Goal: Information Seeking & Learning: Learn about a topic

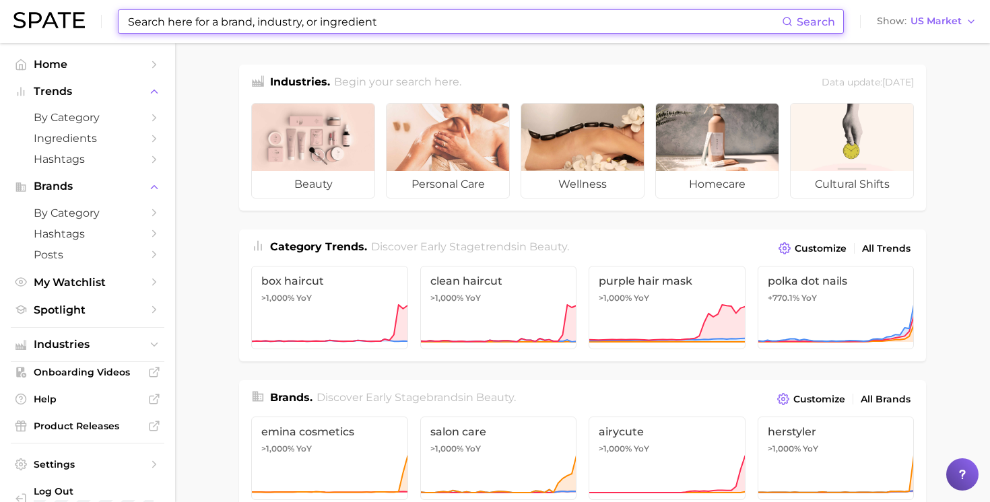
click at [172, 21] on input at bounding box center [454, 21] width 655 height 23
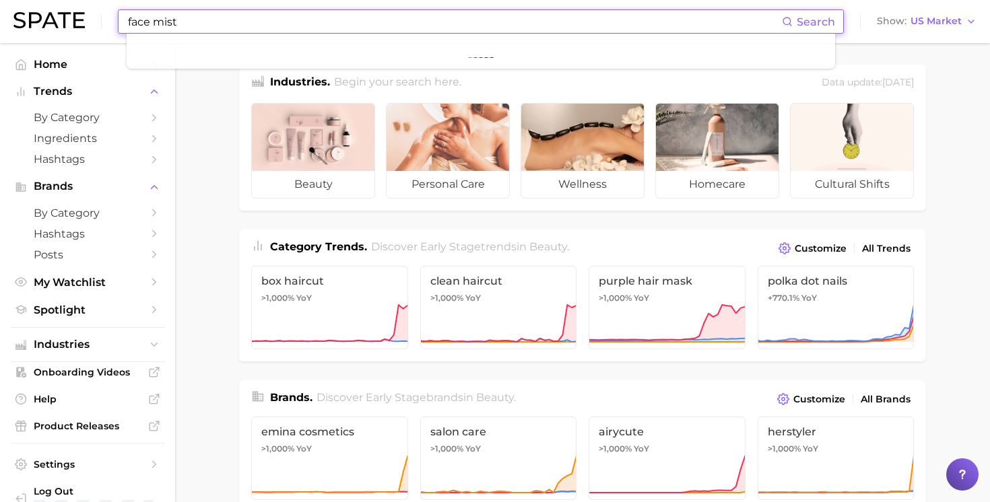
type input "face mist"
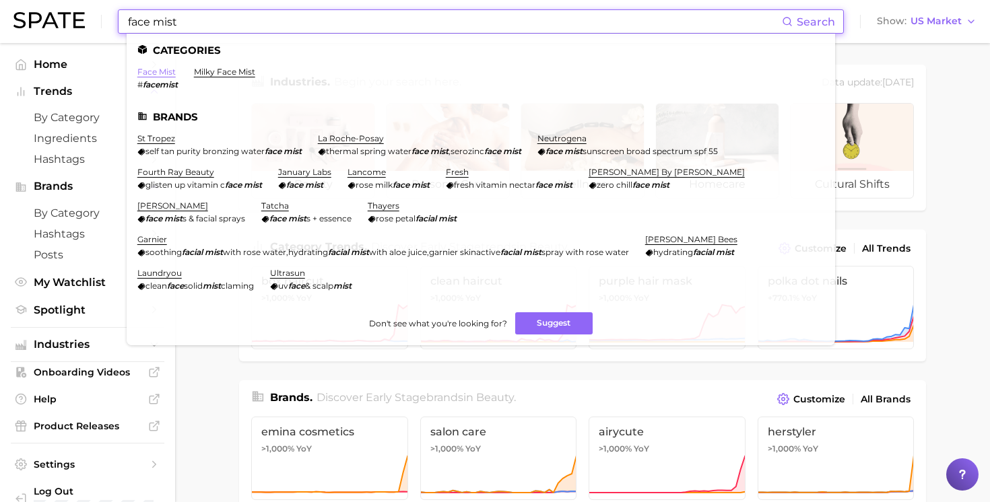
click at [162, 71] on link "face mist" at bounding box center [156, 72] width 38 height 10
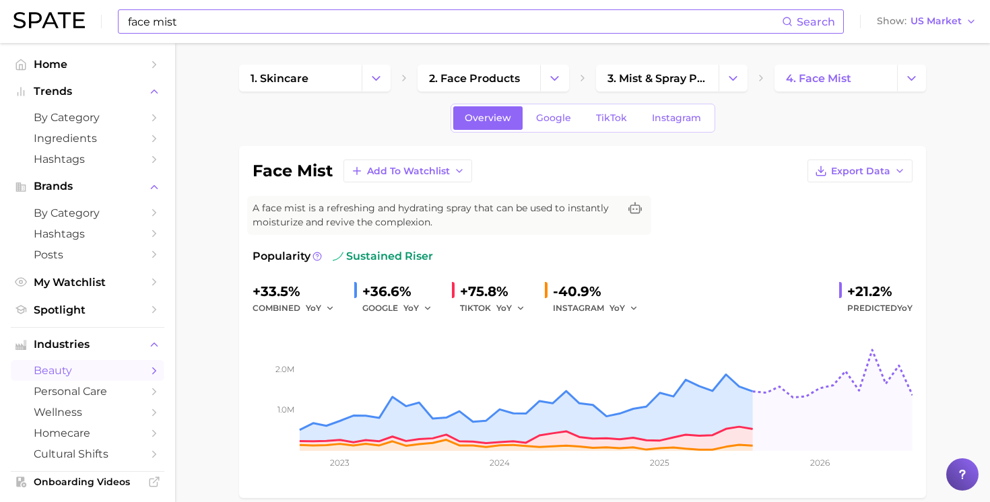
click at [210, 21] on input "face mist" at bounding box center [454, 21] width 655 height 23
type input "f"
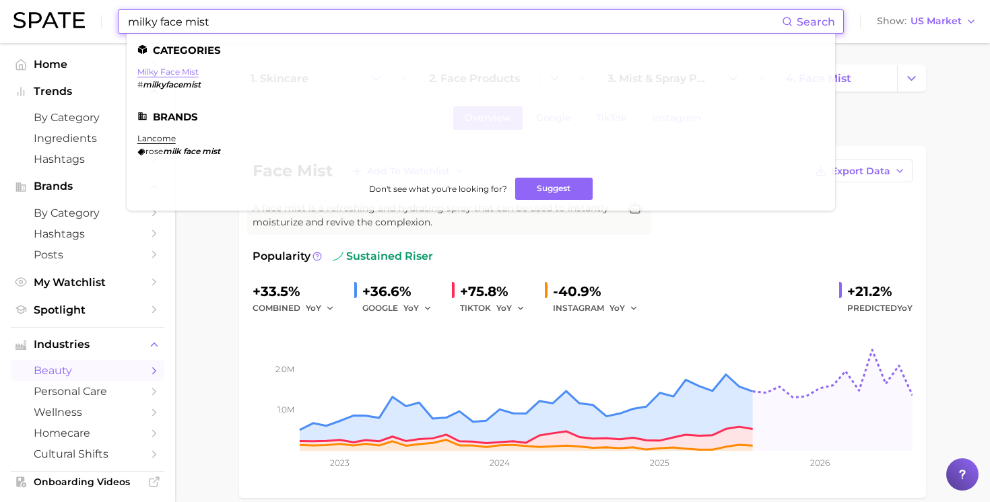
click at [183, 72] on link "milky face mist" at bounding box center [167, 72] width 61 height 10
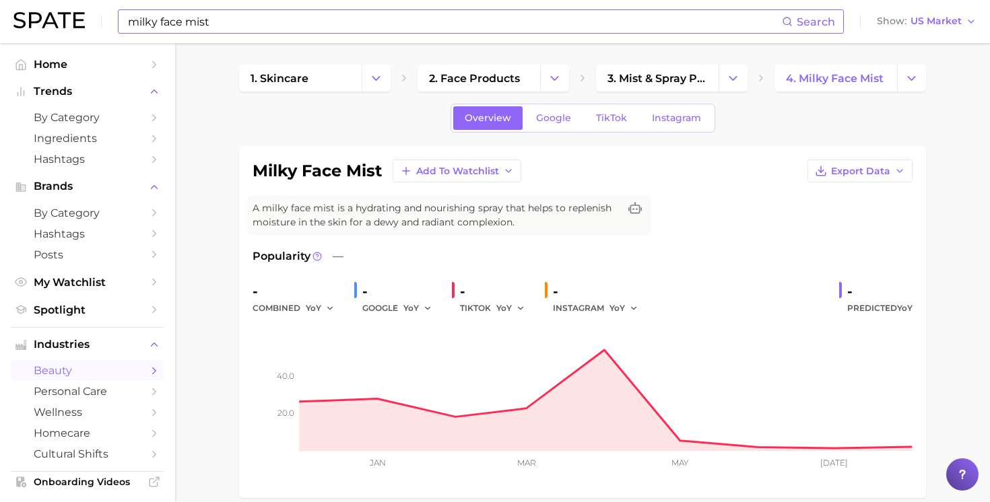
click at [261, 28] on input "milky face mist" at bounding box center [454, 21] width 655 height 23
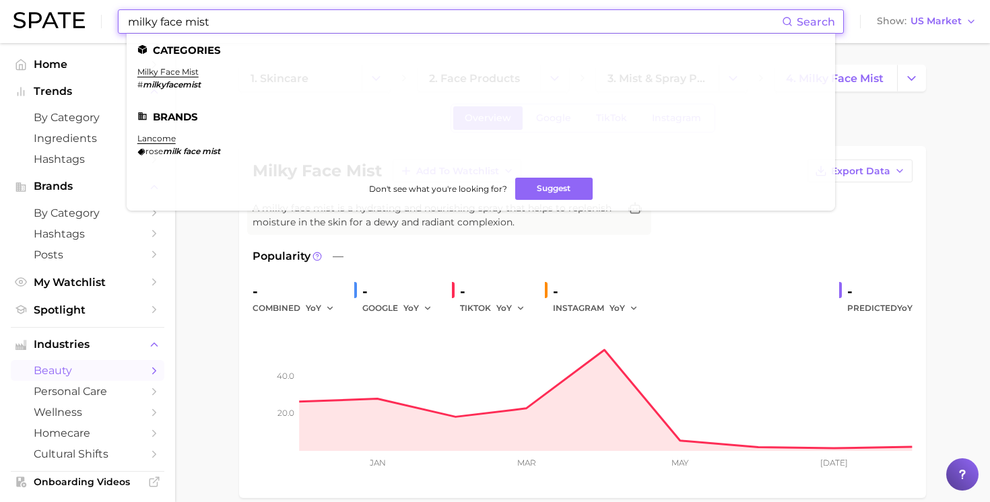
drag, startPoint x: 261, startPoint y: 28, endPoint x: 76, endPoint y: 19, distance: 185.5
click at [76, 19] on div "milky face mist Search Categories milky face mist # milkyfacemist Brands lancom…" at bounding box center [494, 21] width 963 height 43
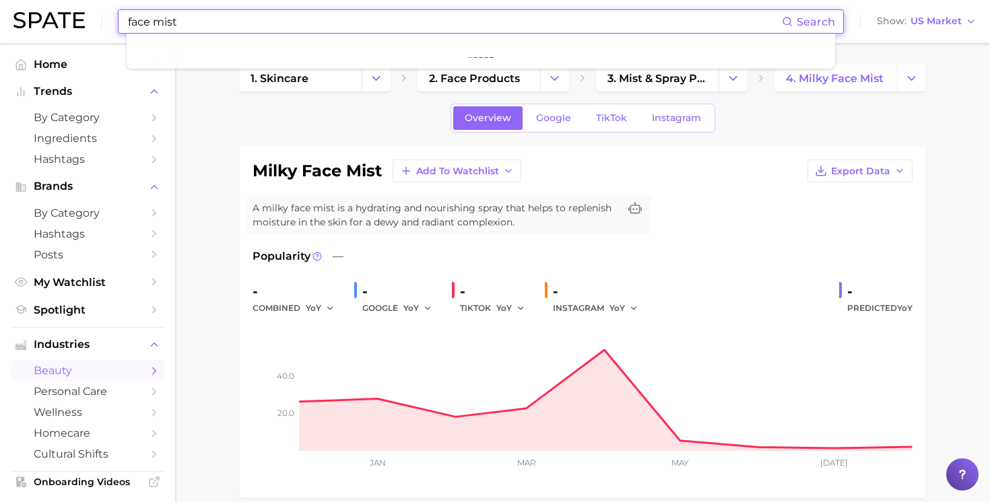
type input "face mist"
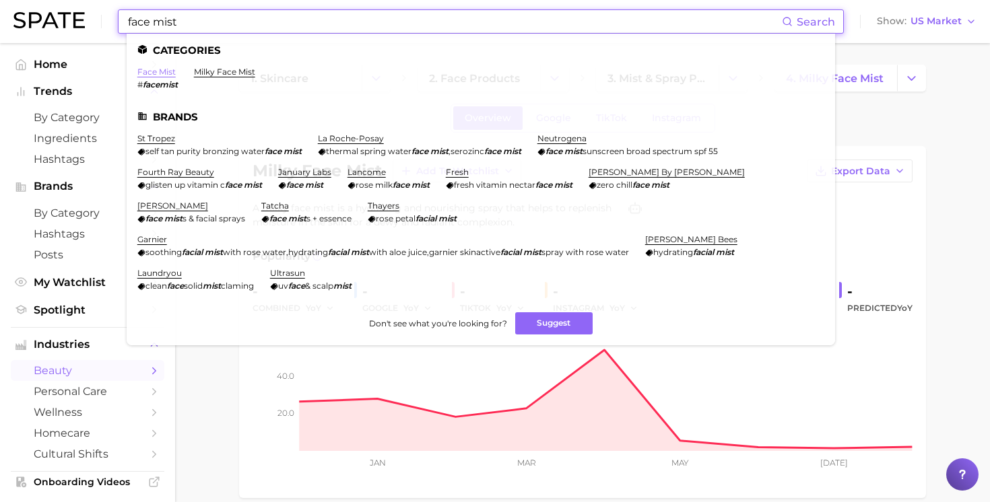
click at [166, 70] on link "face mist" at bounding box center [156, 72] width 38 height 10
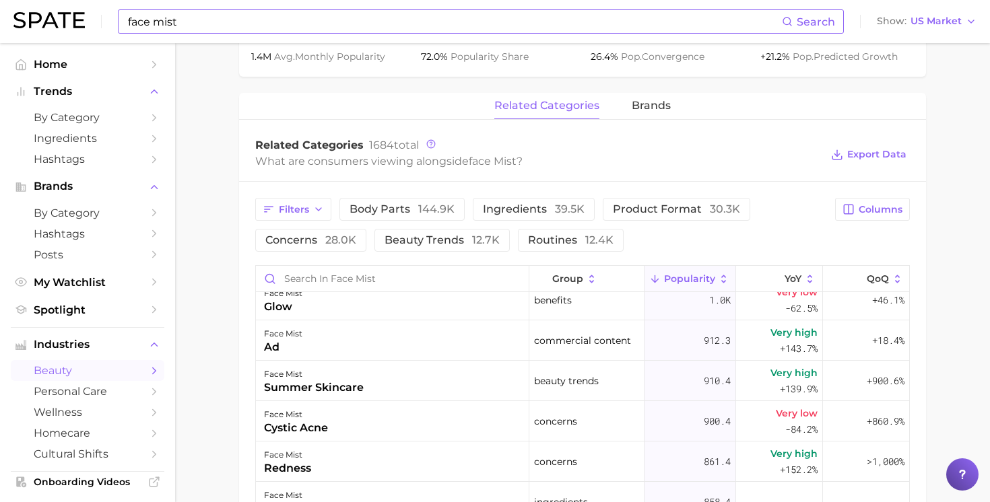
scroll to position [1792, 0]
click at [790, 372] on span "Very high" at bounding box center [794, 372] width 47 height 16
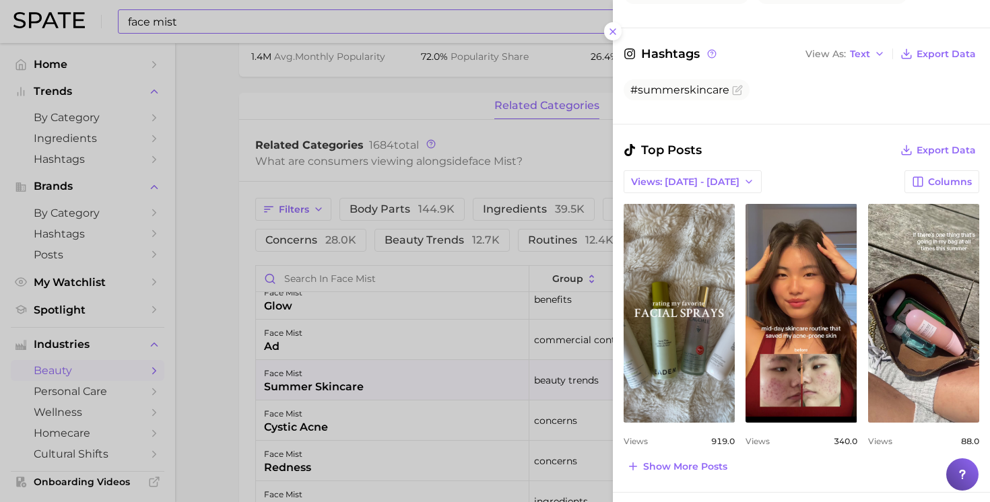
scroll to position [341, 0]
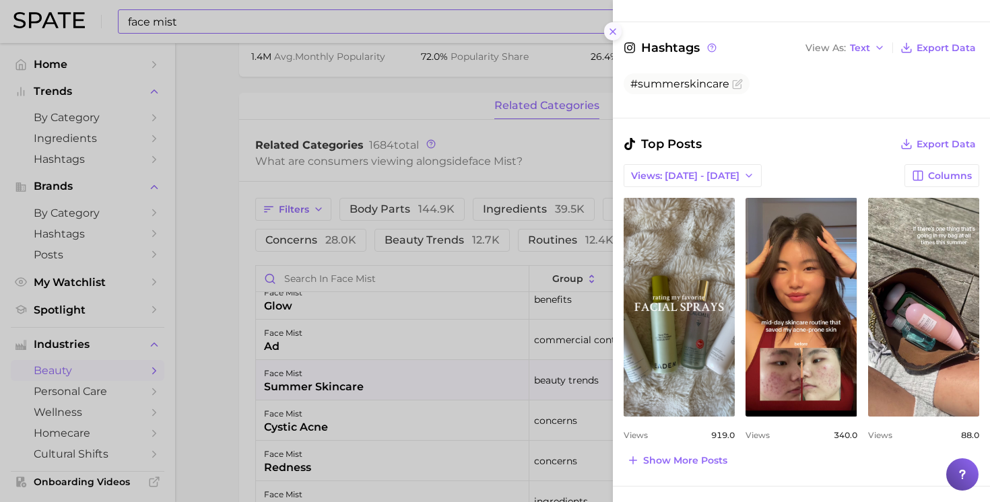
click at [614, 30] on icon at bounding box center [613, 31] width 11 height 11
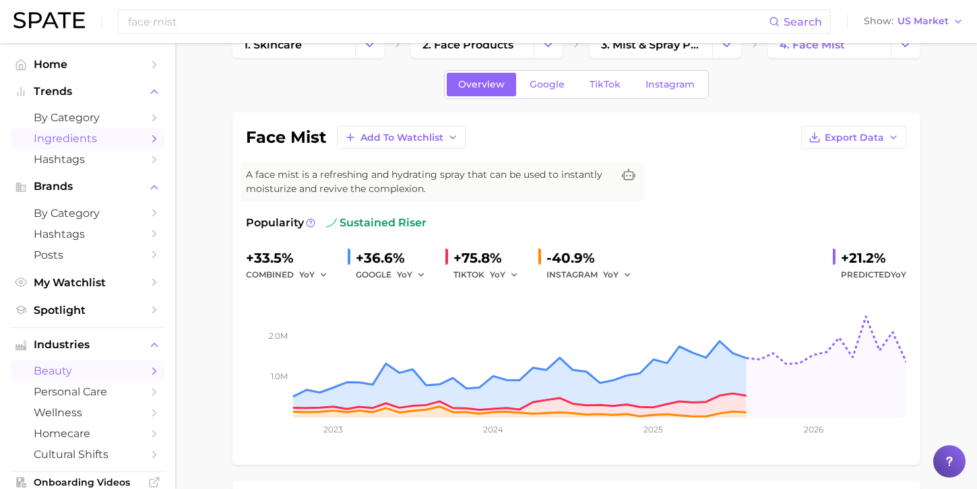
scroll to position [0, 0]
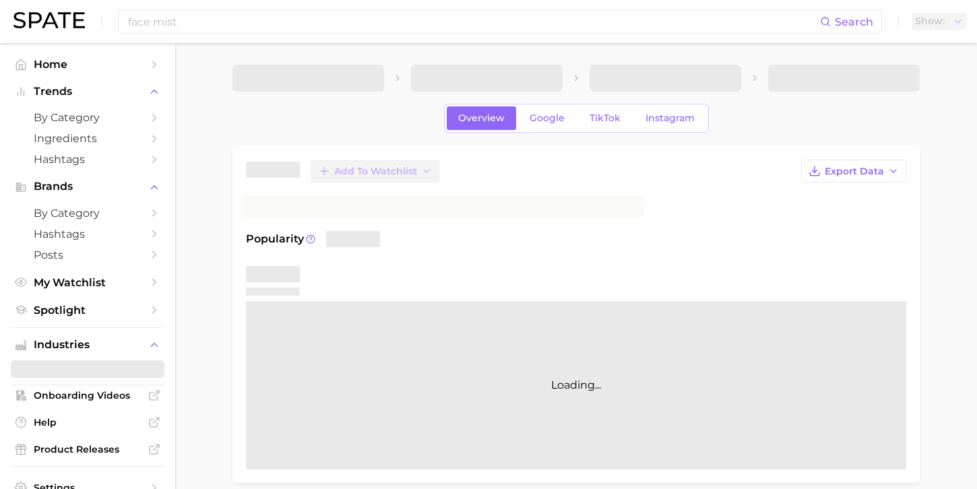
click at [726, 78] on span at bounding box center [665, 78] width 152 height 27
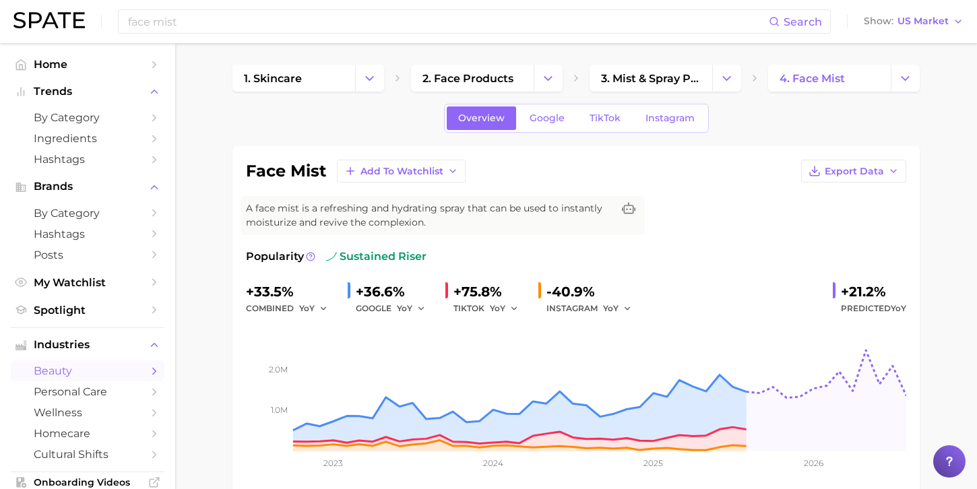
click at [612, 83] on span "3. mist & spray products" at bounding box center [651, 78] width 100 height 13
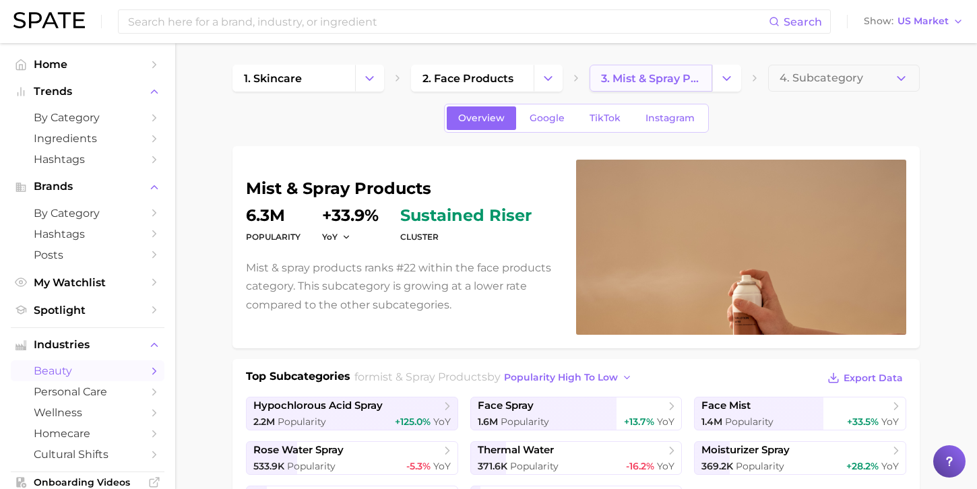
click at [625, 80] on span "3. mist & spray products" at bounding box center [651, 78] width 100 height 13
click at [669, 81] on span "3. mist & spray products" at bounding box center [651, 78] width 100 height 13
click at [547, 72] on icon "Change Category" at bounding box center [548, 78] width 14 height 14
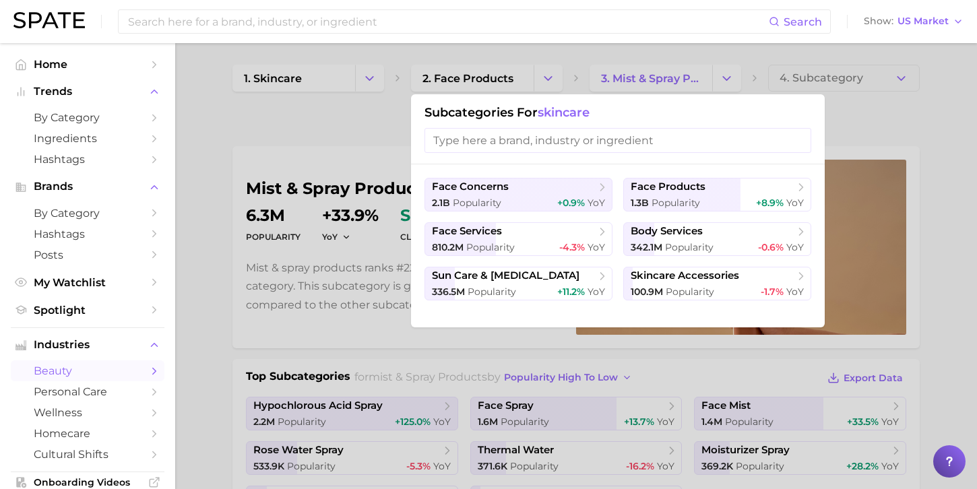
click at [703, 84] on div at bounding box center [488, 244] width 977 height 489
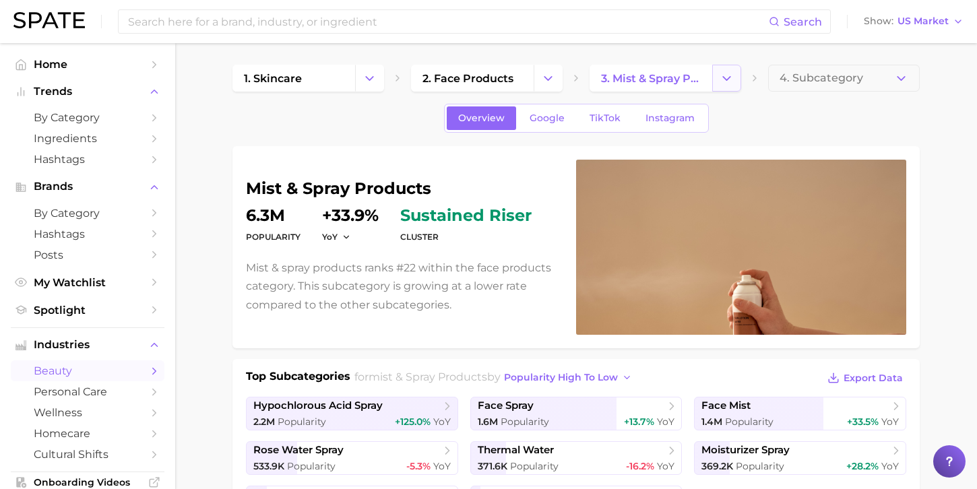
click at [720, 83] on icon "Change Category" at bounding box center [726, 78] width 14 height 14
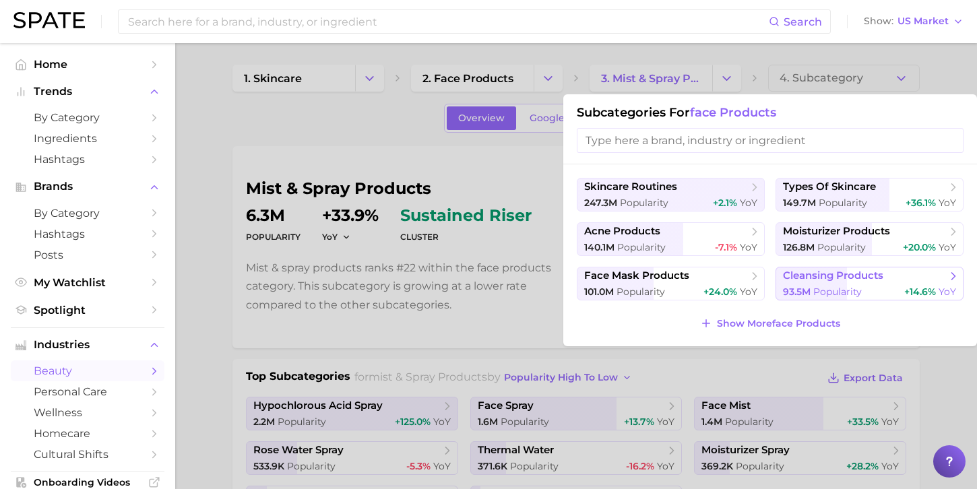
click at [820, 275] on span "cleansing products" at bounding box center [833, 275] width 100 height 13
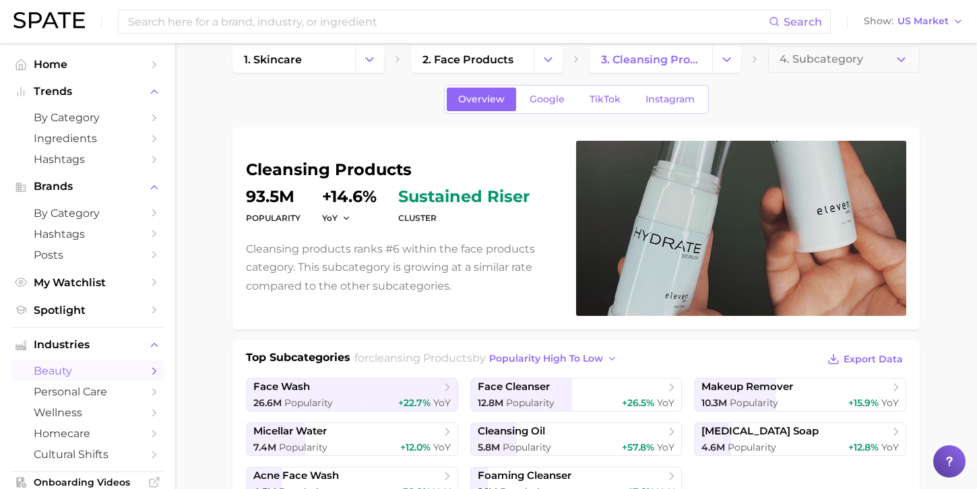
scroll to position [26, 0]
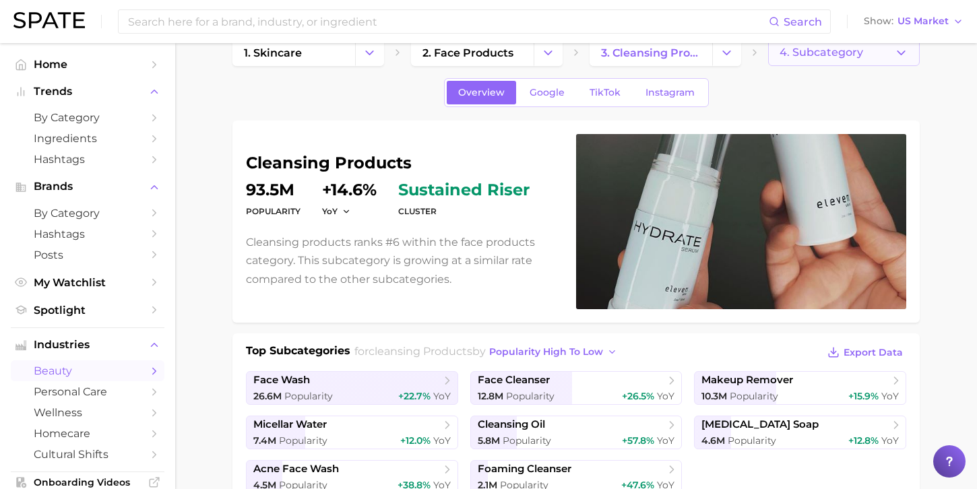
click at [813, 52] on span "4. Subcategory" at bounding box center [821, 52] width 84 height 12
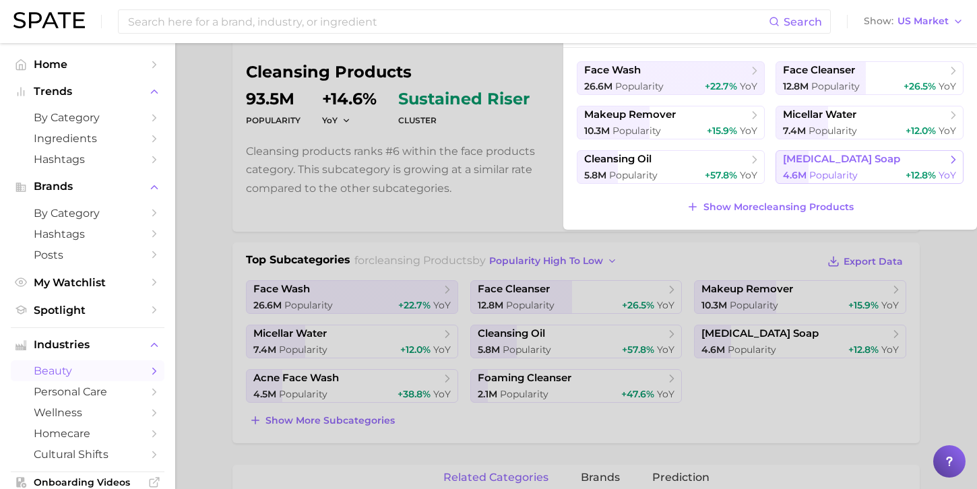
scroll to position [129, 0]
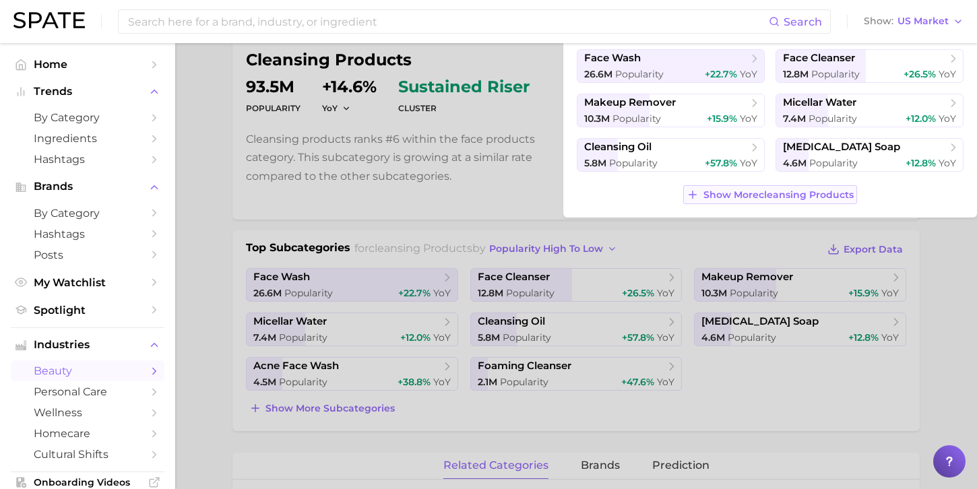
click at [793, 195] on span "Show More cleansing products" at bounding box center [778, 194] width 150 height 11
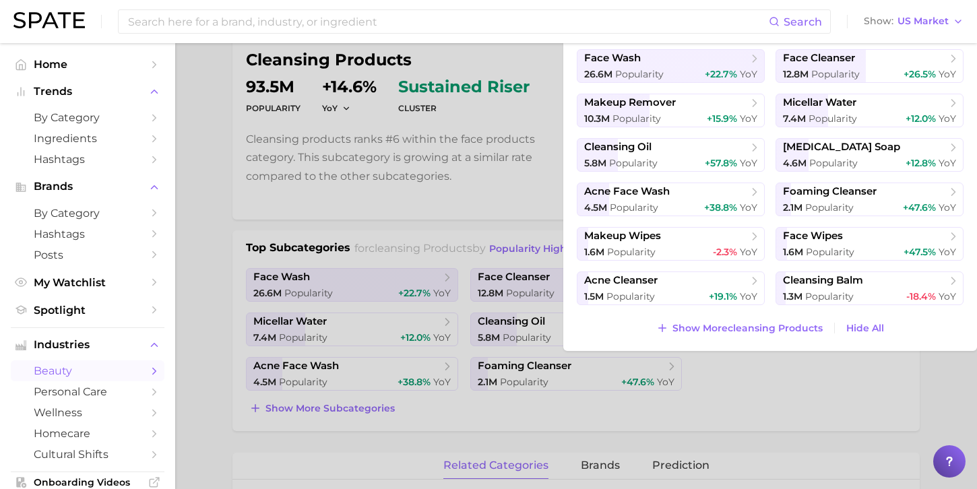
click at [453, 218] on div at bounding box center [488, 244] width 977 height 489
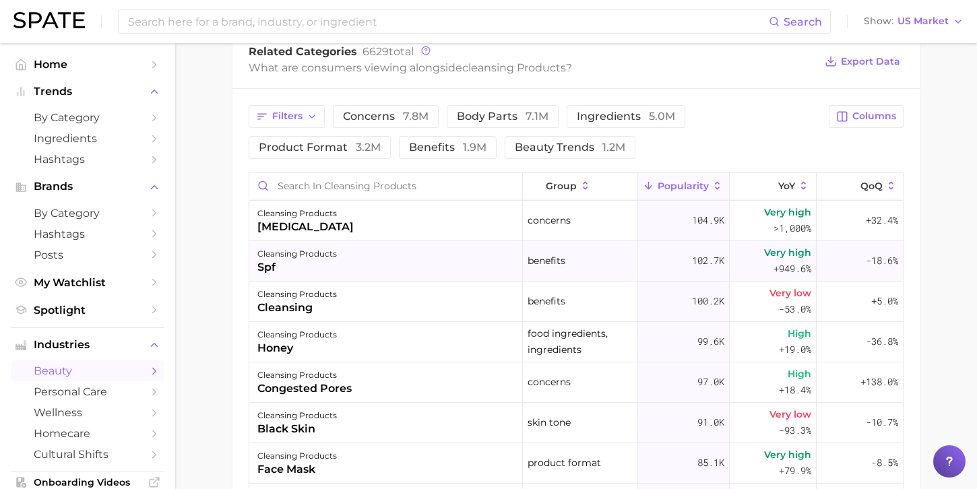
scroll to position [2221, 0]
click at [273, 261] on div "spf" at bounding box center [296, 269] width 79 height 16
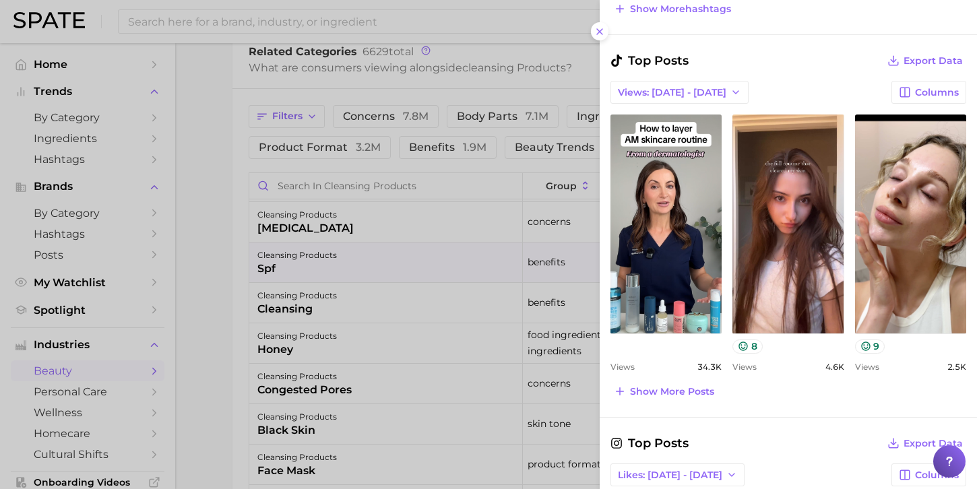
scroll to position [690, 0]
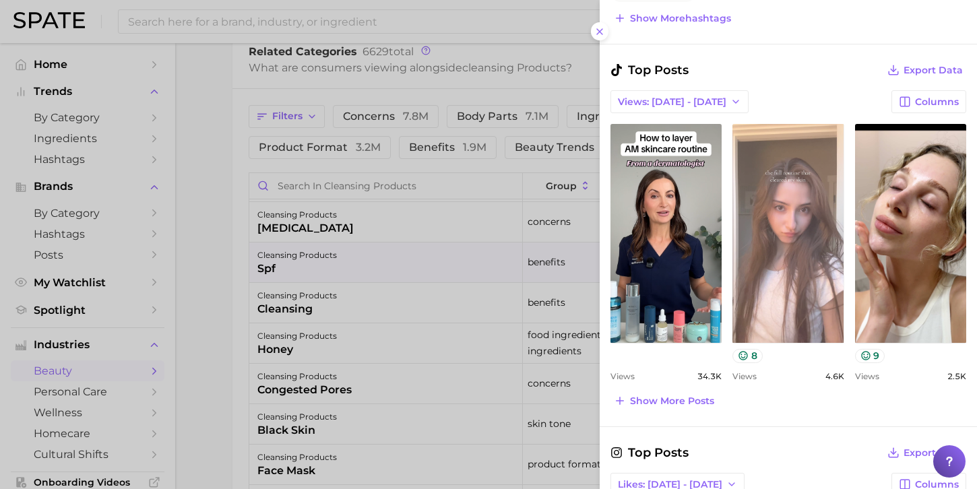
click at [804, 242] on link "view post on TikTok" at bounding box center [787, 233] width 111 height 219
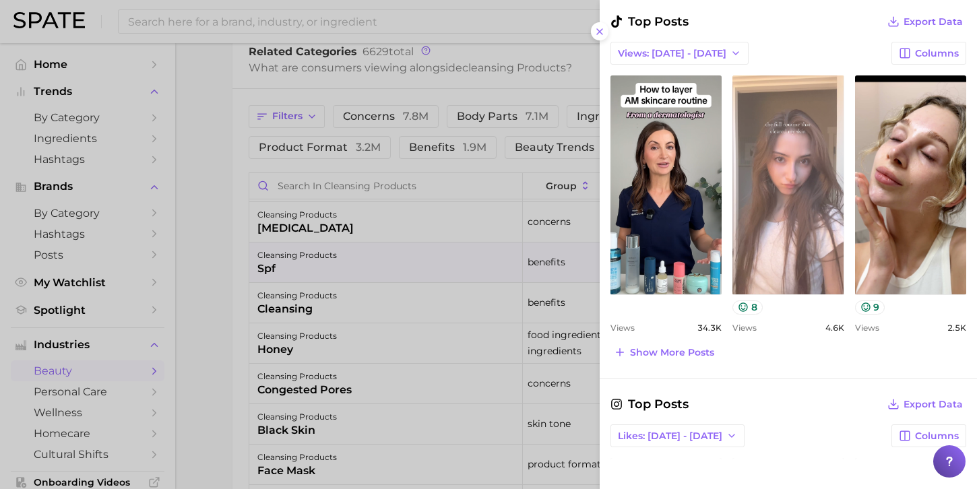
scroll to position [740, 0]
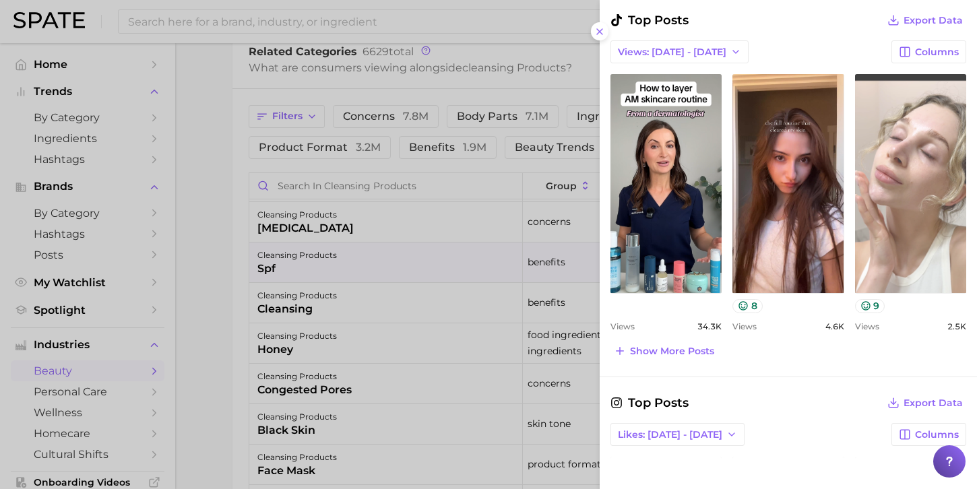
click at [918, 197] on link "view post on TikTok" at bounding box center [910, 183] width 111 height 219
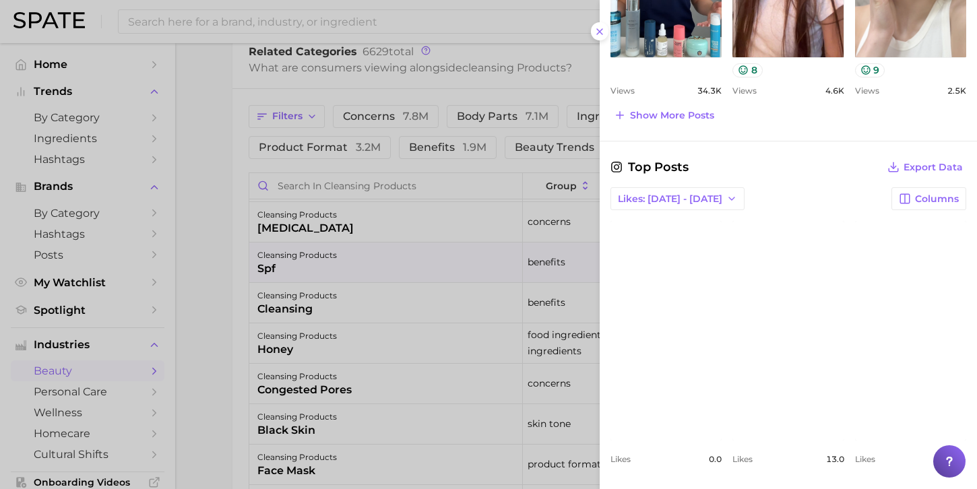
scroll to position [977, 0]
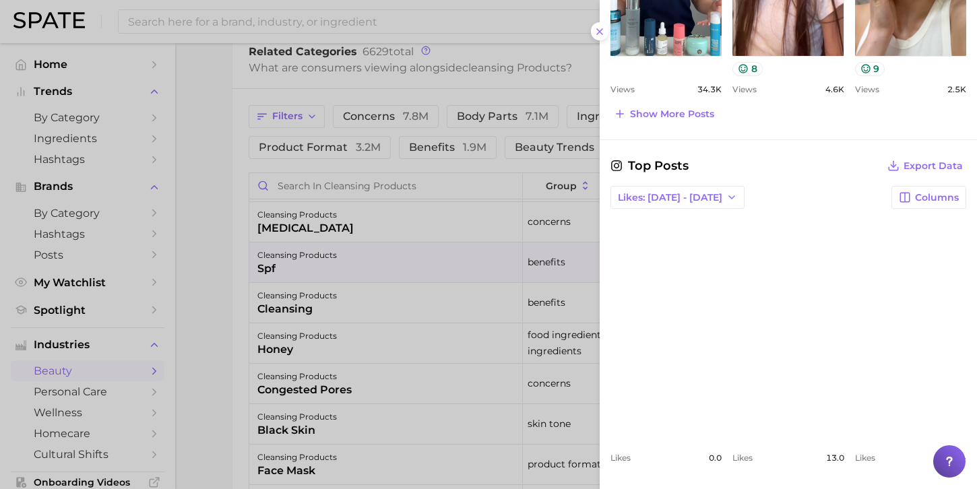
click at [668, 366] on link "view post on Instagram" at bounding box center [665, 329] width 111 height 219
click at [383, 270] on div at bounding box center [488, 244] width 977 height 489
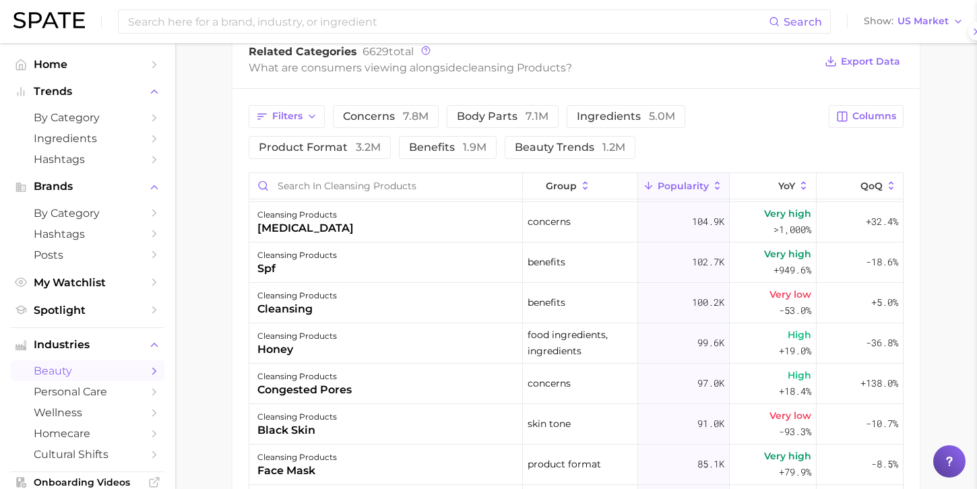
scroll to position [0, 0]
click at [778, 254] on span "Very high" at bounding box center [787, 254] width 47 height 16
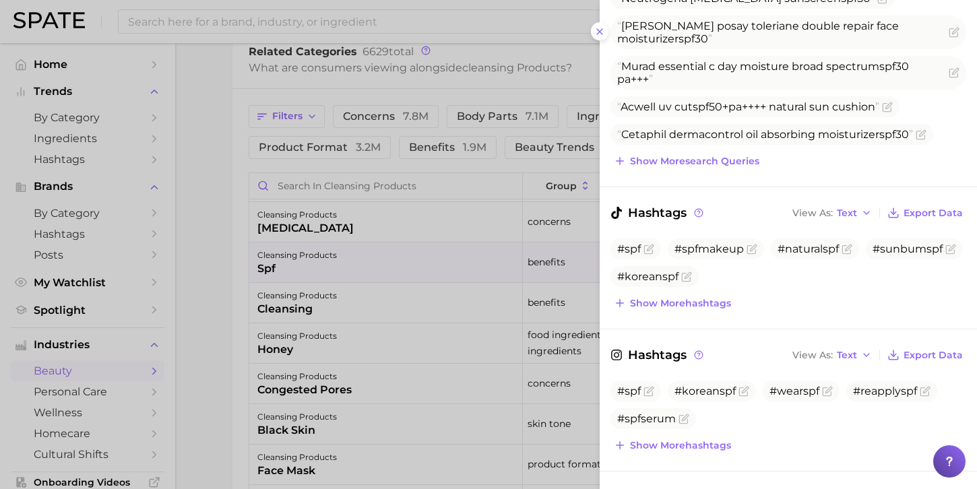
scroll to position [264, 0]
click at [678, 306] on span "Show more hashtags" at bounding box center [680, 302] width 101 height 11
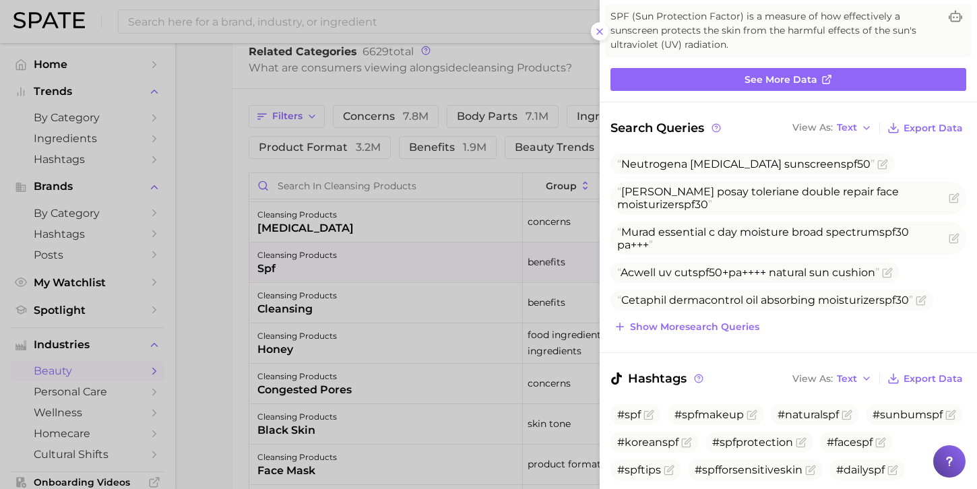
scroll to position [0, 0]
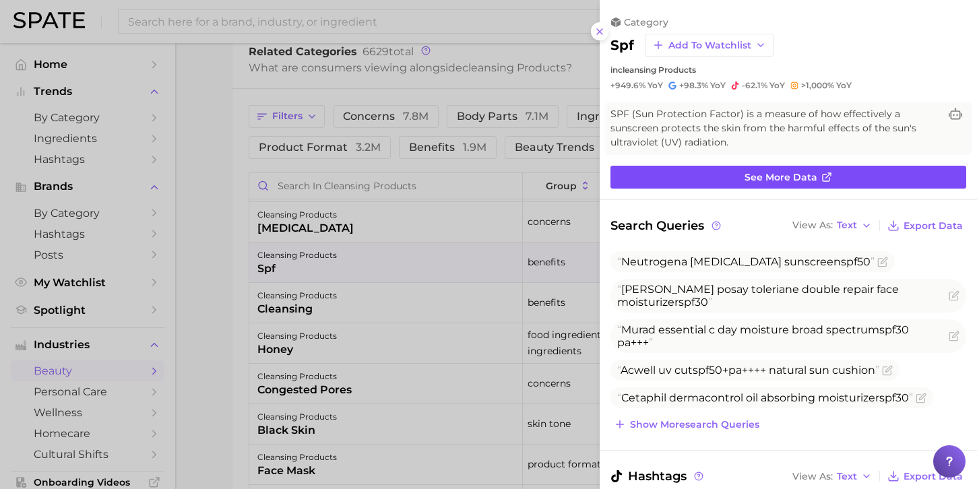
click at [762, 175] on span "See more data" at bounding box center [780, 177] width 73 height 11
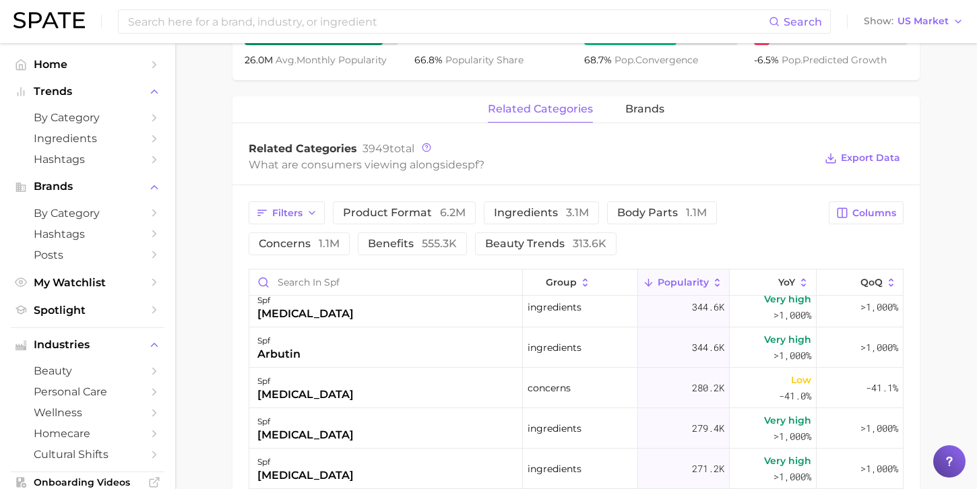
scroll to position [216, 0]
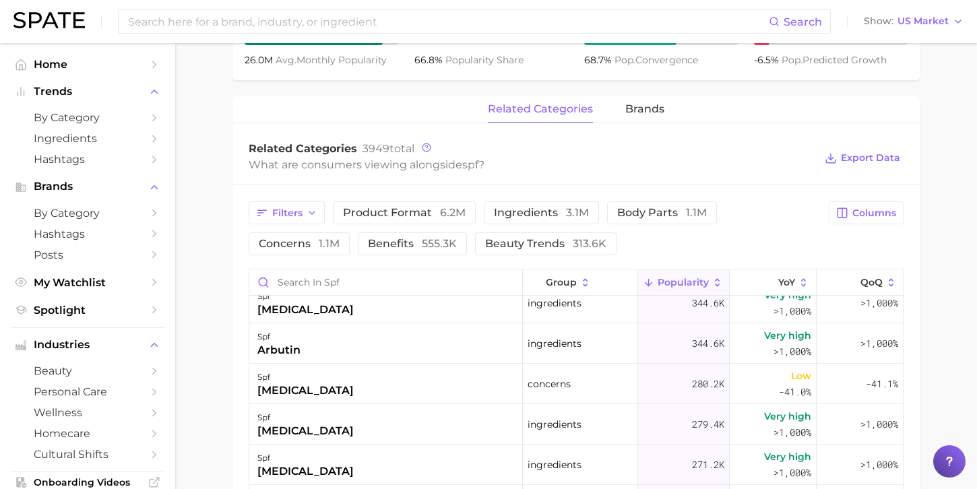
scroll to position [582, 0]
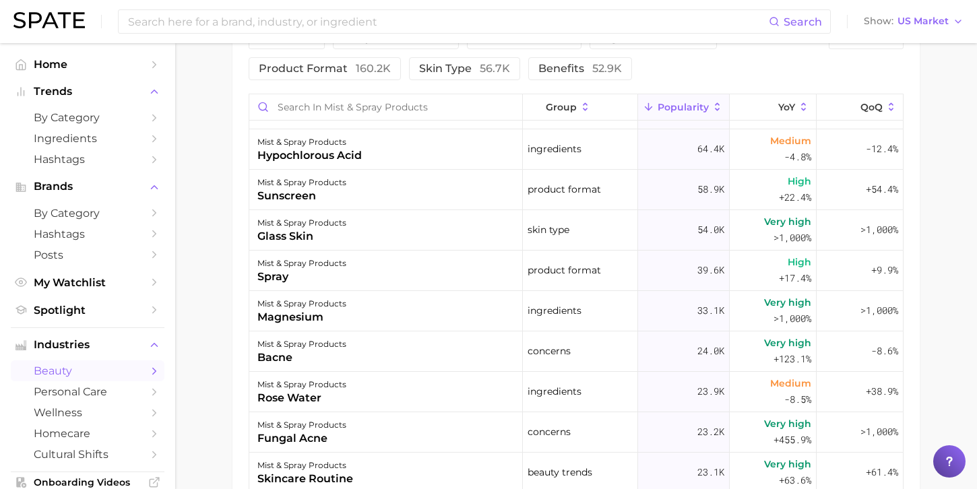
scroll to position [122, 0]
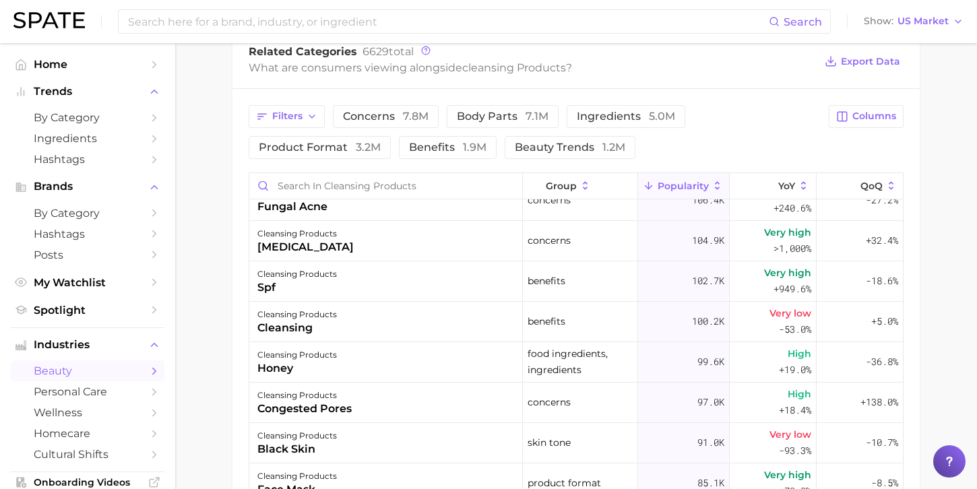
scroll to position [2203, 0]
click at [273, 282] on div "spf" at bounding box center [296, 286] width 79 height 16
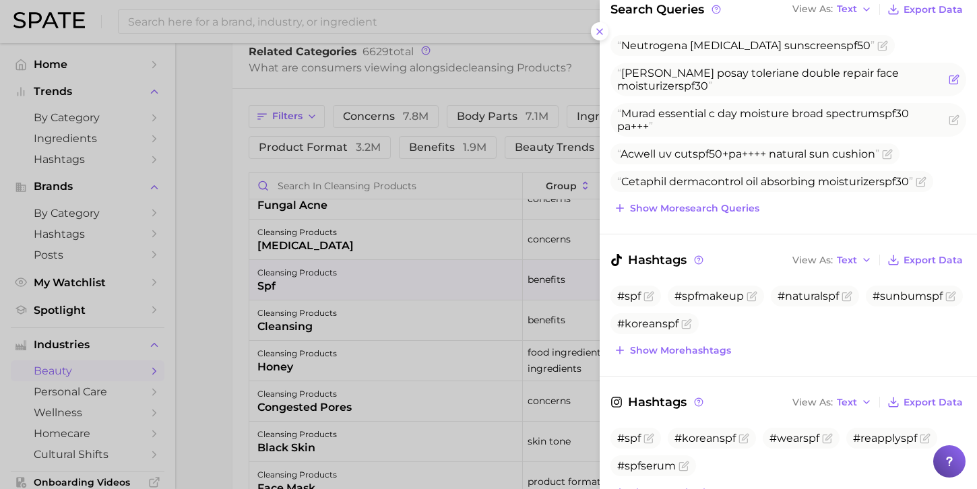
scroll to position [224, 0]
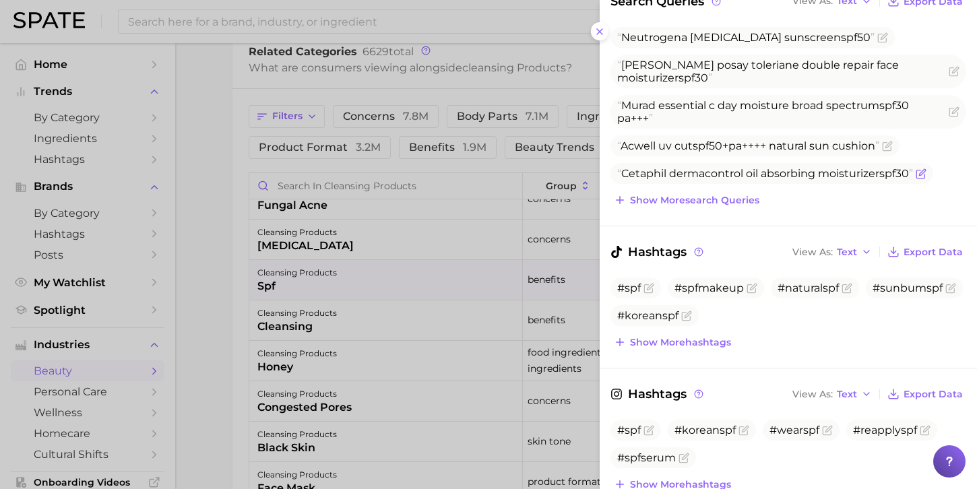
click at [925, 173] on icon "Flag as miscategorized or irrelevant" at bounding box center [922, 172] width 6 height 6
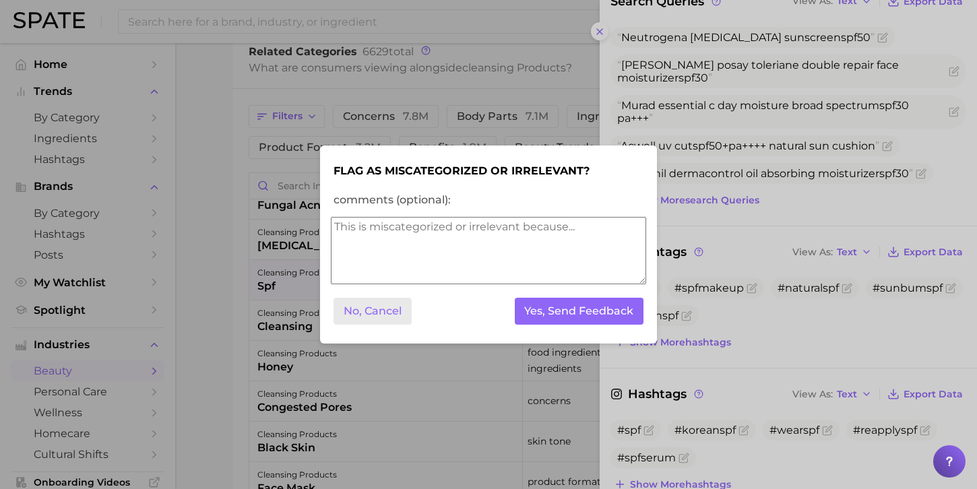
click at [370, 311] on button "No, Cancel" at bounding box center [372, 312] width 78 height 28
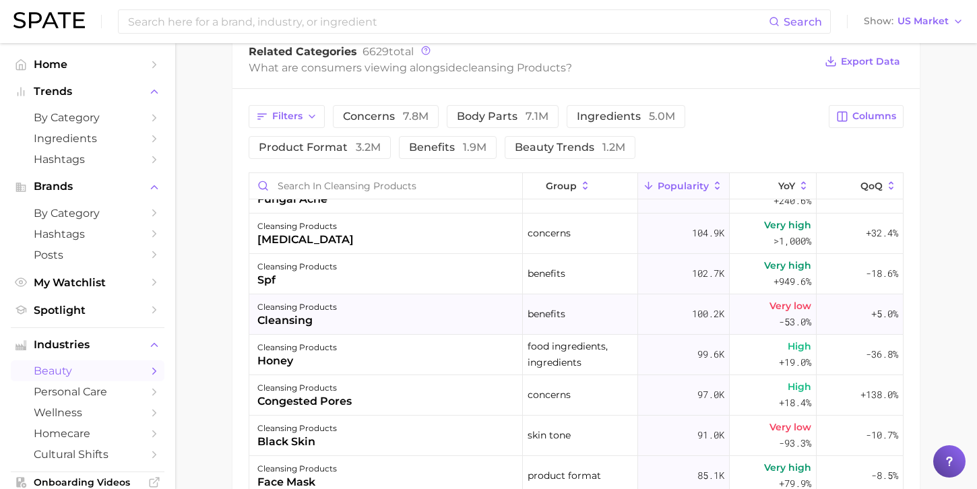
scroll to position [2212, 0]
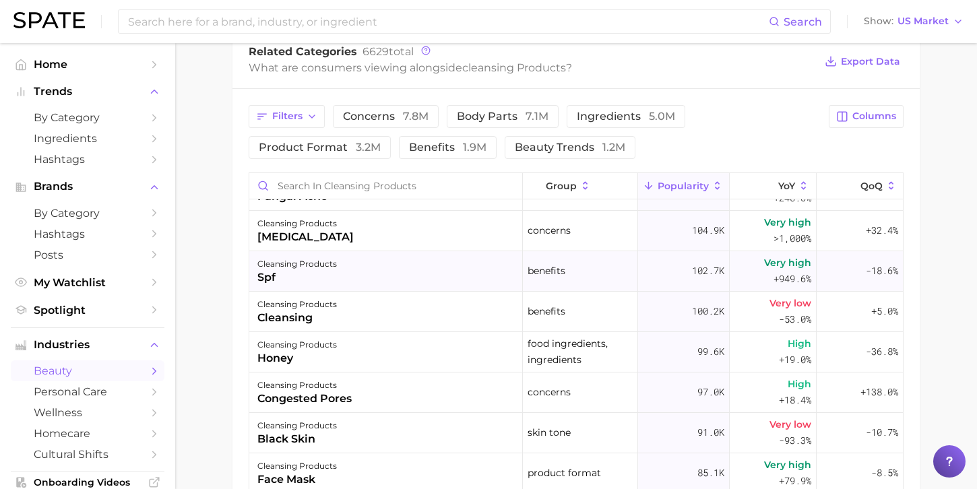
click at [290, 268] on div "cleansing products" at bounding box center [296, 264] width 79 height 16
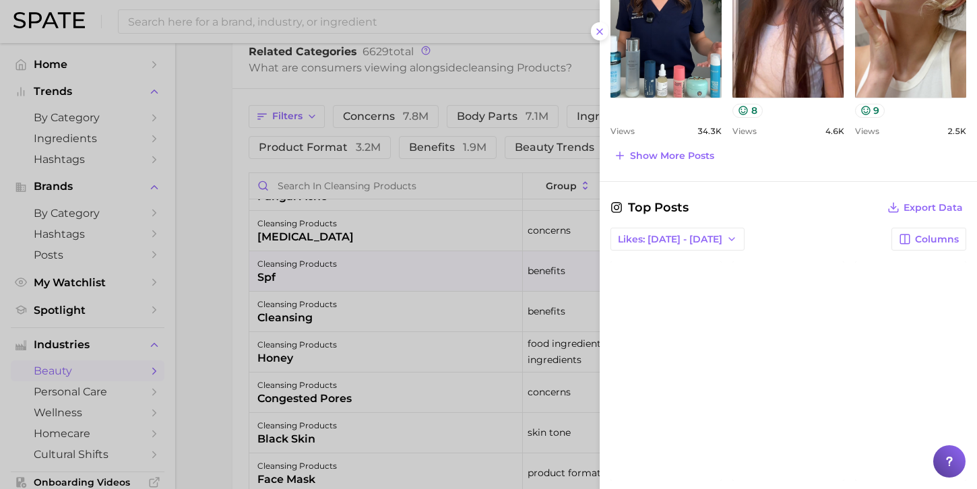
scroll to position [977, 0]
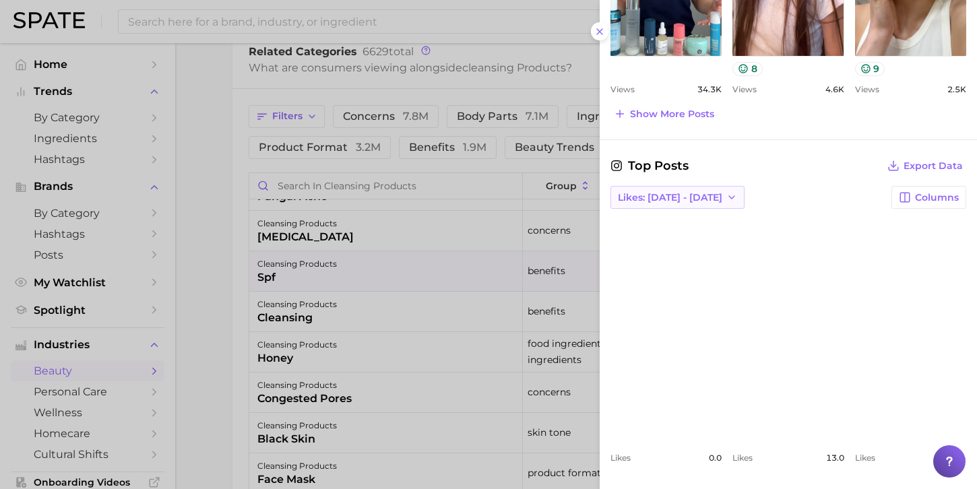
click at [726, 197] on icon "button" at bounding box center [731, 197] width 11 height 11
click at [651, 271] on span "Total Likes" at bounding box center [642, 270] width 51 height 11
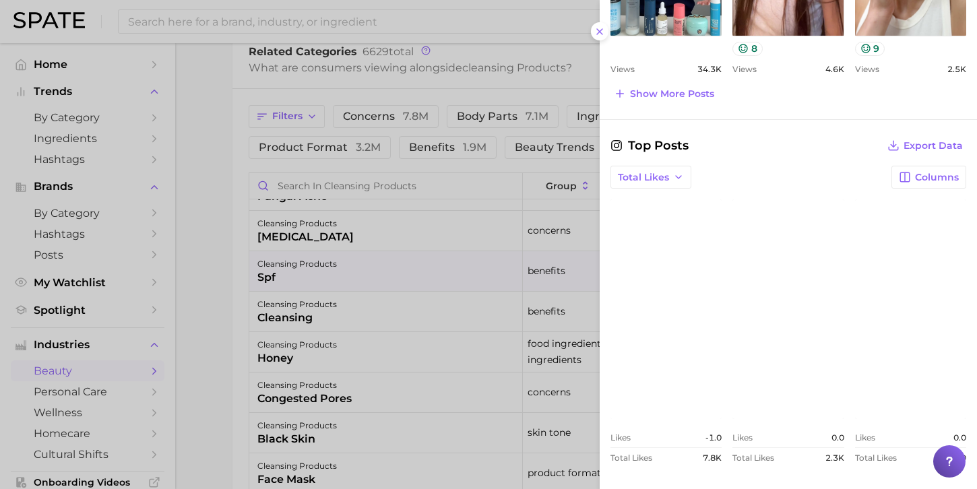
click at [651, 358] on link "view post on Instagram" at bounding box center [665, 308] width 111 height 219
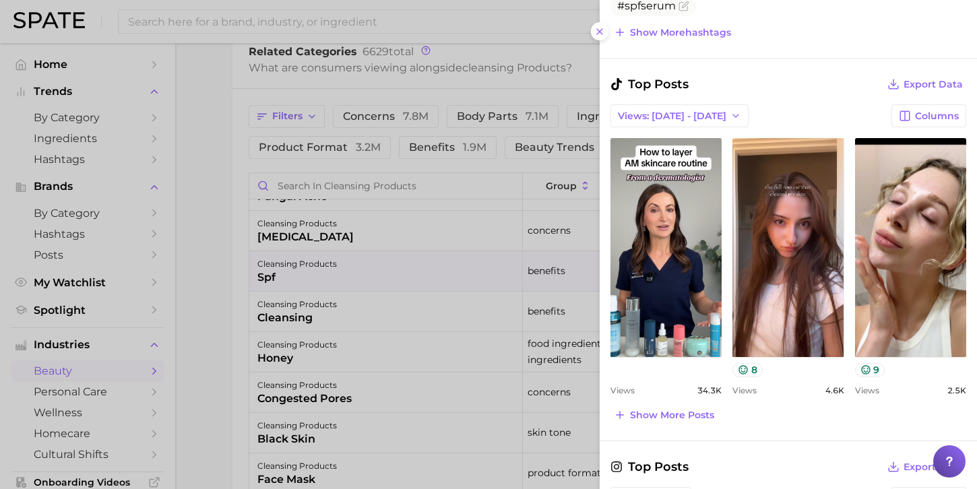
scroll to position [510, 0]
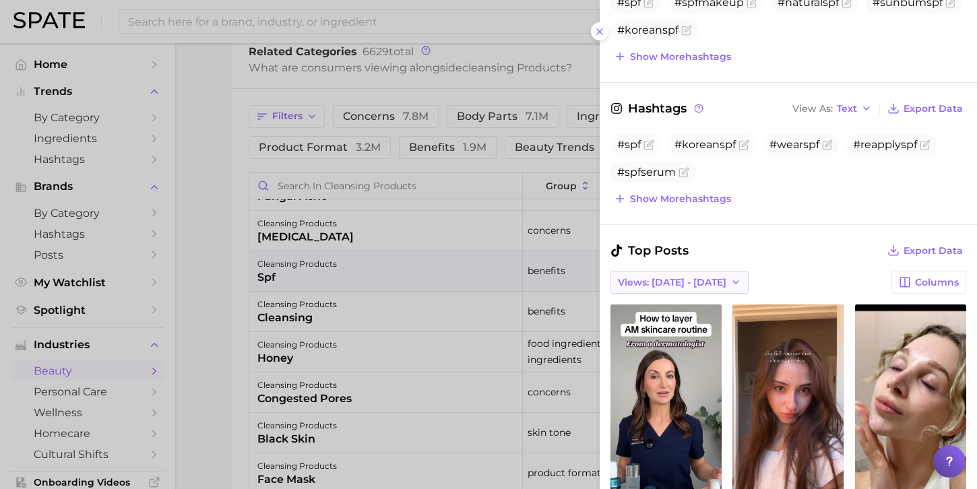
click at [730, 280] on icon "button" at bounding box center [735, 282] width 11 height 11
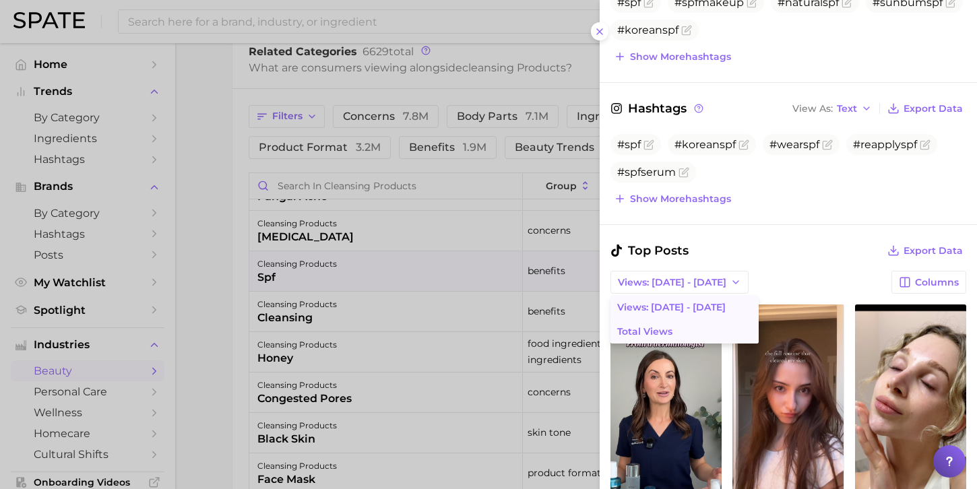
click at [663, 331] on span "Total Views" at bounding box center [644, 331] width 55 height 11
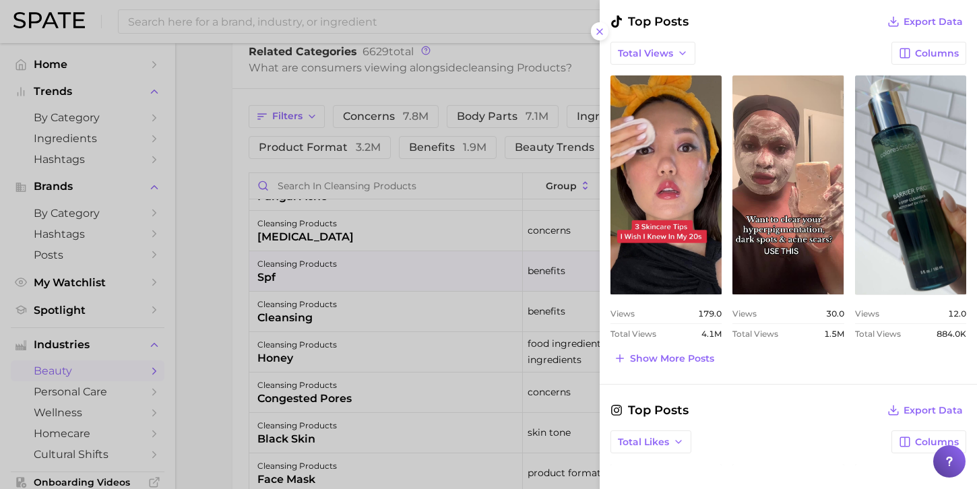
scroll to position [756, 0]
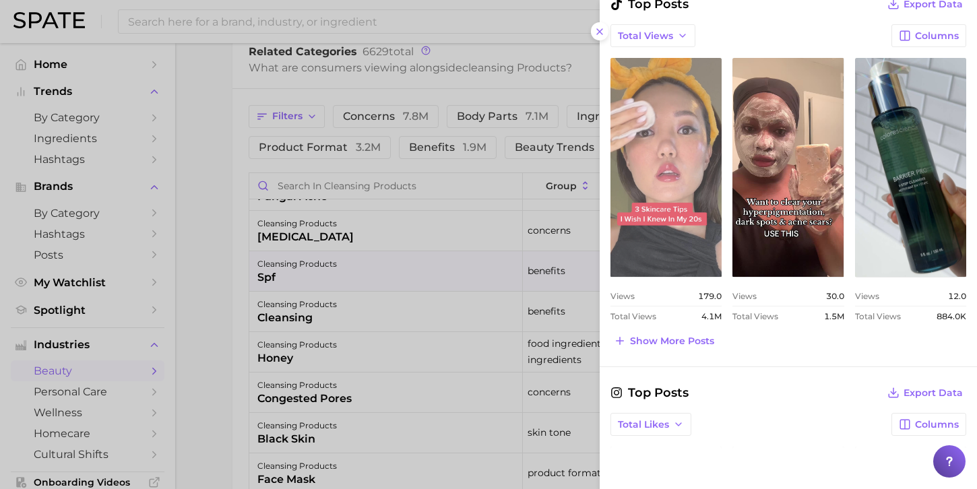
click at [669, 230] on link "view post on TikTok" at bounding box center [665, 167] width 111 height 219
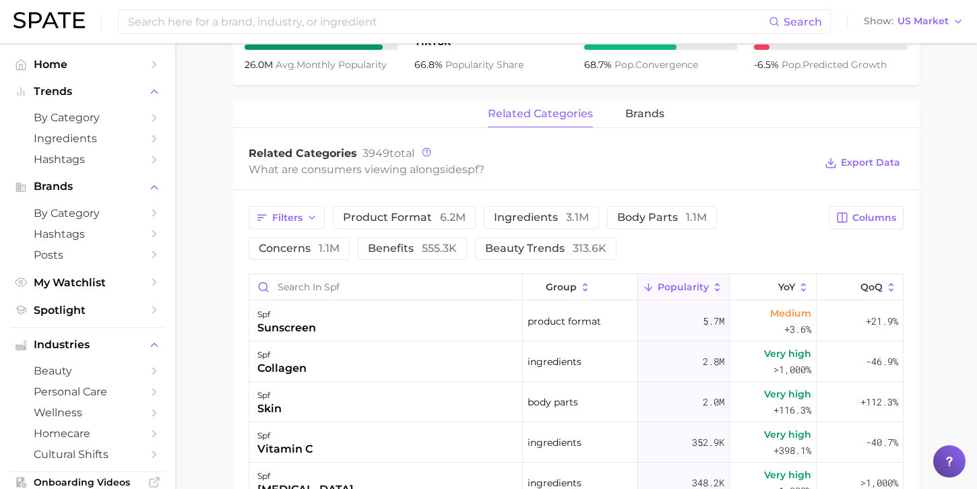
scroll to position [587, 0]
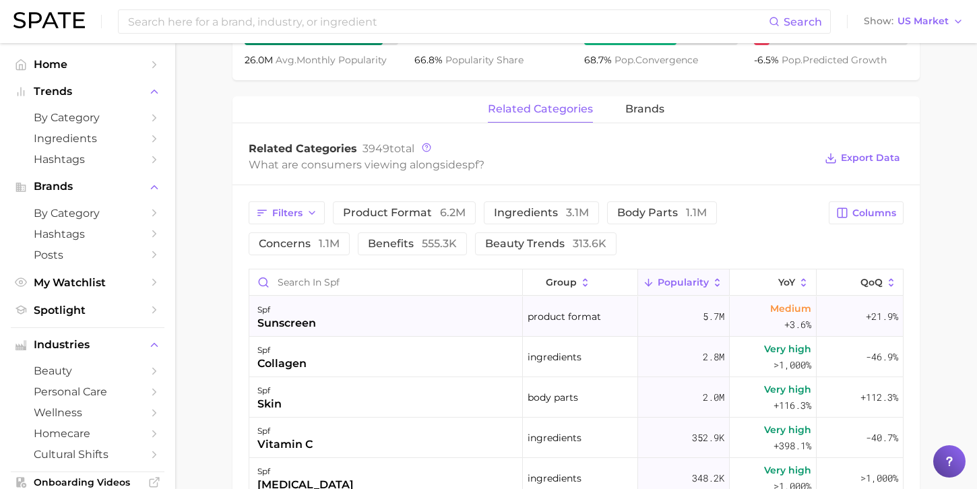
click at [309, 320] on div "sunscreen" at bounding box center [286, 323] width 59 height 16
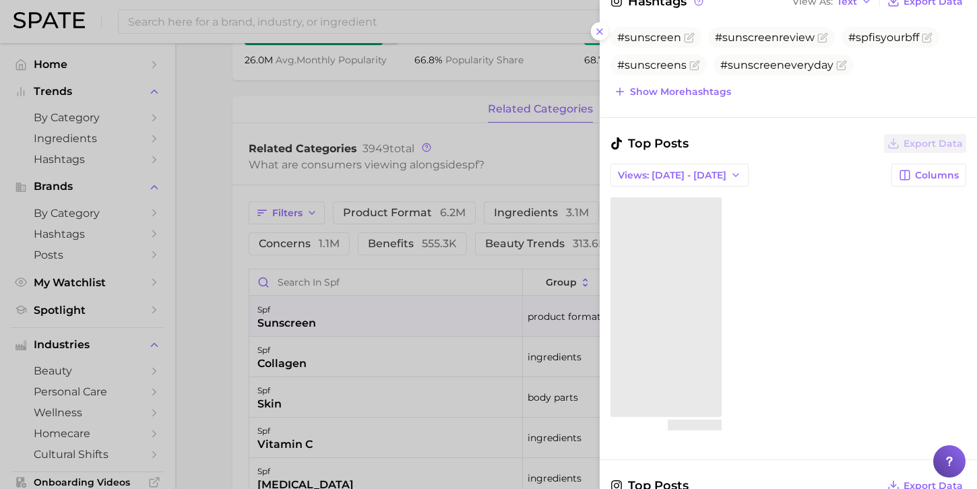
scroll to position [525, 0]
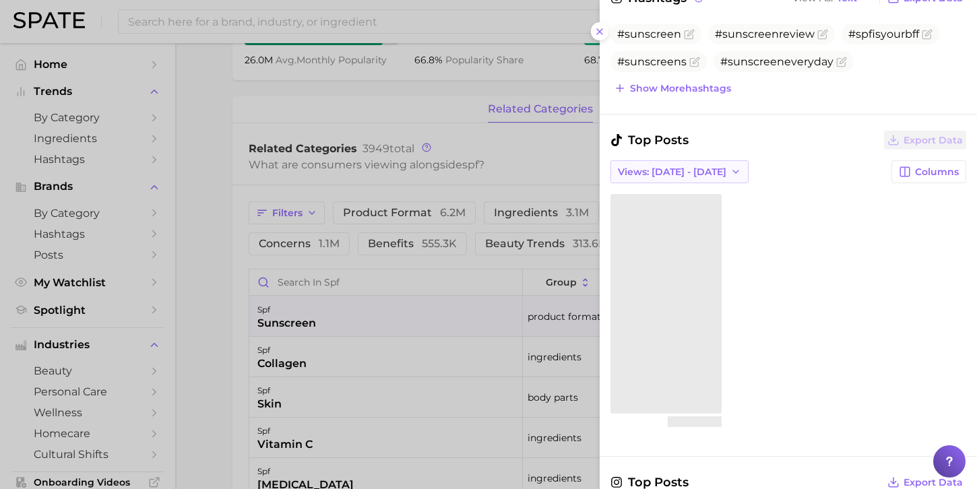
click at [730, 167] on icon "button" at bounding box center [735, 171] width 11 height 11
click at [642, 220] on span "Total Views" at bounding box center [644, 221] width 55 height 11
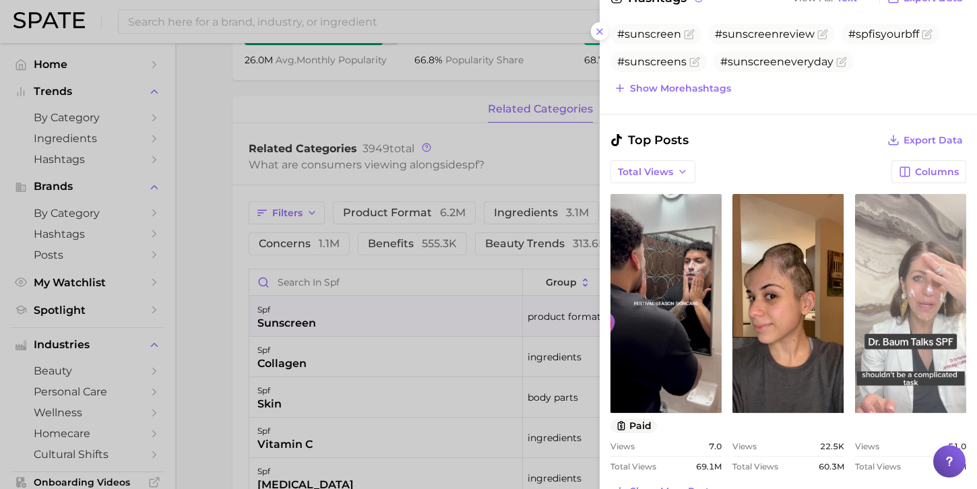
scroll to position [525, 0]
click at [915, 310] on link "view post on TikTok" at bounding box center [910, 304] width 111 height 219
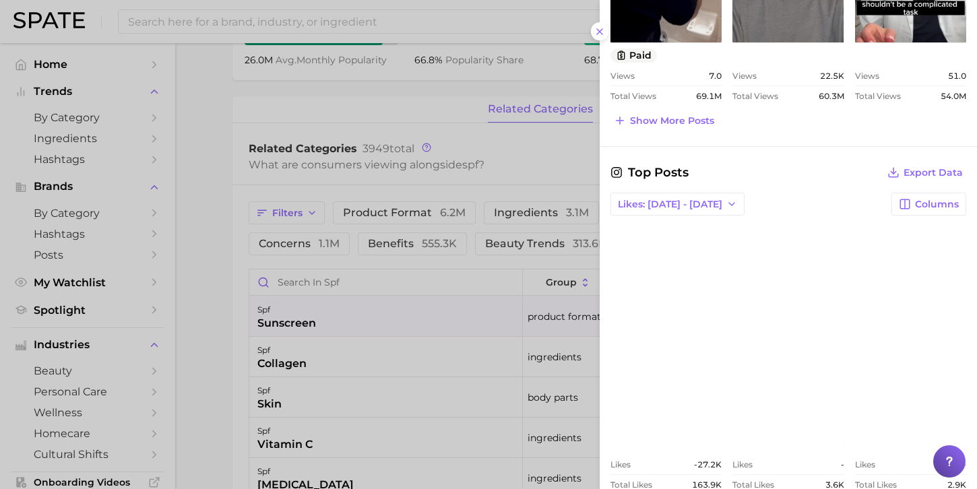
scroll to position [923, 0]
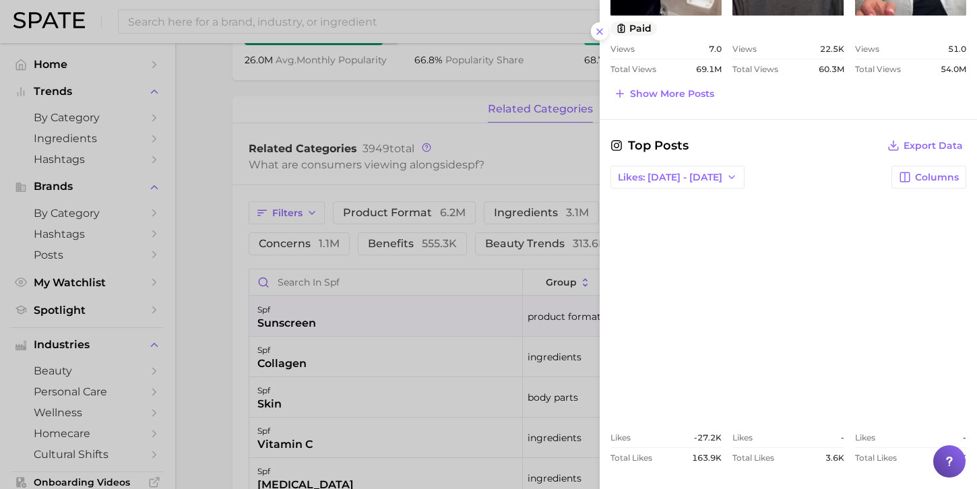
click at [904, 293] on link "view post on Instagram" at bounding box center [910, 308] width 111 height 219
click at [204, 120] on div at bounding box center [488, 244] width 977 height 489
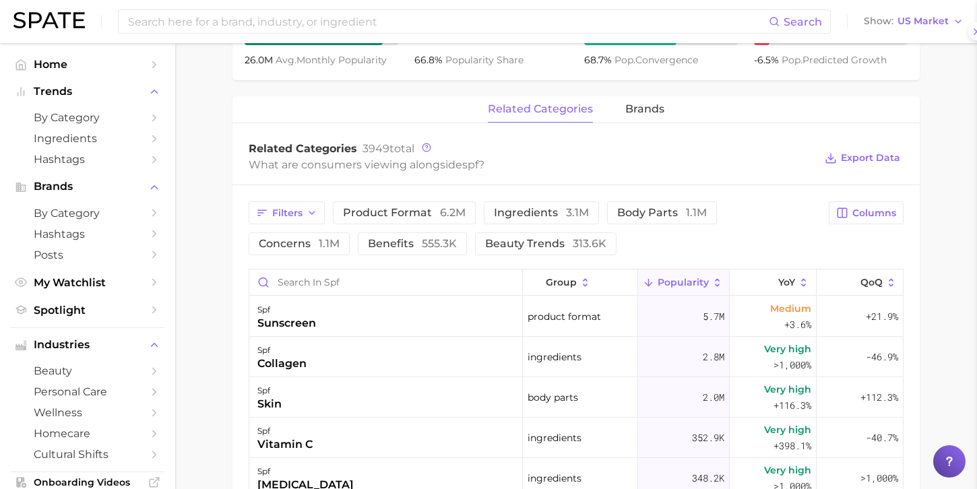
scroll to position [0, 0]
